Goal: Task Accomplishment & Management: Manage account settings

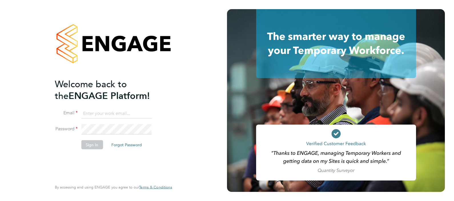
type input "Sasha.apleona@pretiumresourcing.co.uk"
click at [94, 147] on button "Sign In" at bounding box center [92, 144] width 22 height 9
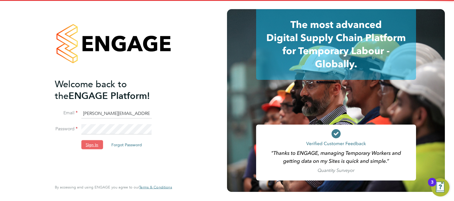
click at [87, 147] on button "Sign In" at bounding box center [92, 144] width 22 height 9
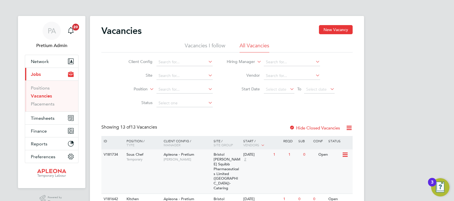
click at [186, 168] on div "V181734 Sous Chef Temporary Apleona - Pretium Matthew Lee Bristol Myers Squibb …" at bounding box center [226, 172] width 251 height 44
click at [195, 172] on div "V181734 Sous Chef Temporary Apleona - Pretium Matthew Lee Bristol Myers Squibb …" at bounding box center [226, 172] width 251 height 44
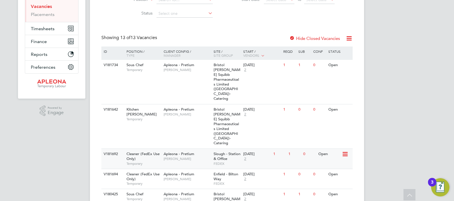
click at [195, 149] on div "V181692 Cleaner (FedEx Use Only) Temporary Apleona - Pretium Tracy Sellick Slou…" at bounding box center [226, 159] width 251 height 20
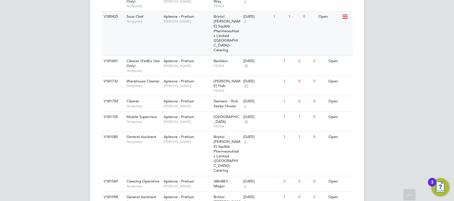
scroll to position [286, 0]
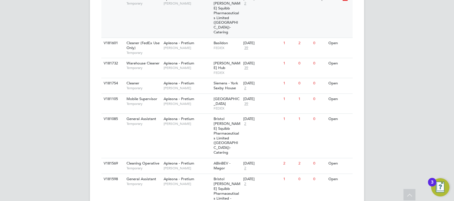
click at [174, 182] on span "Neil Warrington" at bounding box center [187, 184] width 47 height 5
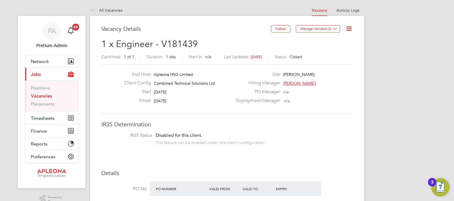
click at [350, 30] on icon at bounding box center [349, 28] width 7 height 7
click at [334, 52] on li "Update Status" at bounding box center [335, 50] width 33 height 8
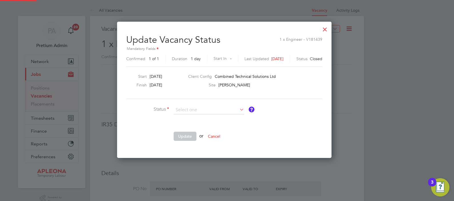
scroll to position [3, 3]
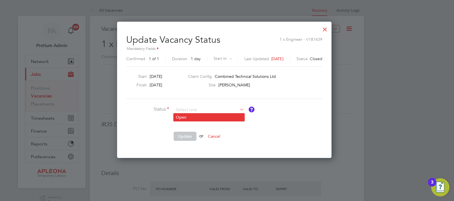
click at [204, 117] on li "Open" at bounding box center [209, 117] width 71 height 7
type input "Open"
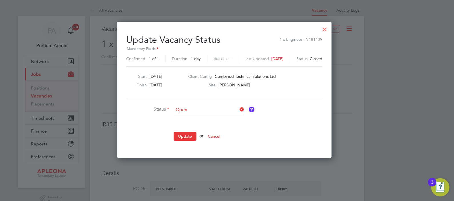
scroll to position [135, 220]
click at [183, 134] on button "Update" at bounding box center [185, 136] width 23 height 9
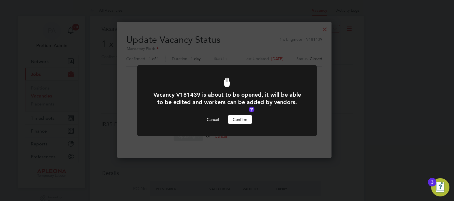
click at [244, 120] on button "Confirm" at bounding box center [240, 119] width 24 height 9
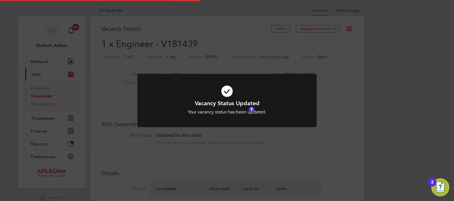
scroll to position [17, 40]
click at [194, 57] on div "Vacancy Status Updated Your vacancy status has been updated. Cancel Okay" at bounding box center [227, 100] width 454 height 201
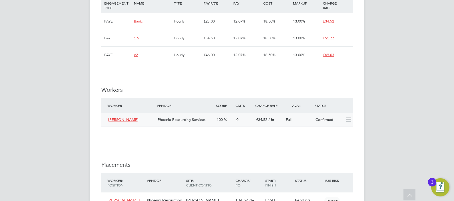
click at [198, 119] on span "Phoenix Resourcing Services" at bounding box center [182, 119] width 48 height 5
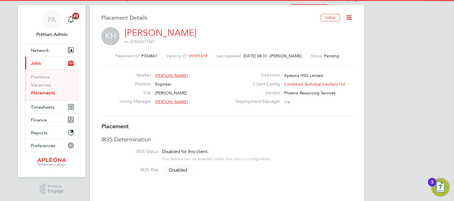
click at [349, 19] on icon at bounding box center [349, 17] width 7 height 7
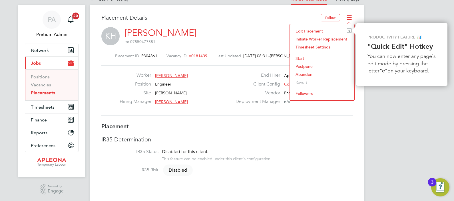
click at [303, 74] on li "Abandon" at bounding box center [322, 75] width 59 height 8
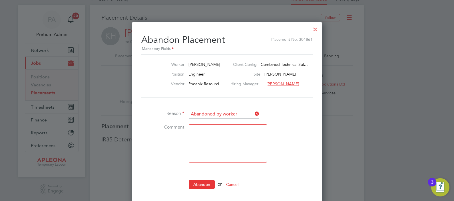
click at [204, 138] on textarea at bounding box center [228, 144] width 78 height 38
type textarea "worker didnt start"
click at [210, 181] on button "Abandon" at bounding box center [202, 184] width 26 height 9
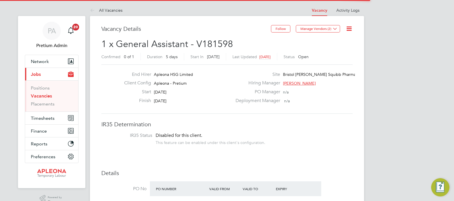
scroll to position [17, 40]
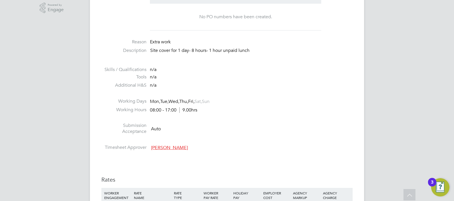
click at [158, 129] on span "Auto" at bounding box center [156, 129] width 10 height 6
click at [160, 131] on span "Auto" at bounding box center [156, 129] width 10 height 6
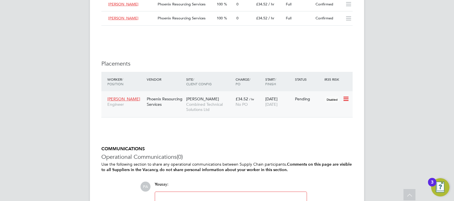
click at [177, 106] on div "Phoenix Resourcing Services" at bounding box center [164, 102] width 39 height 16
